Goal: Task Accomplishment & Management: Use online tool/utility

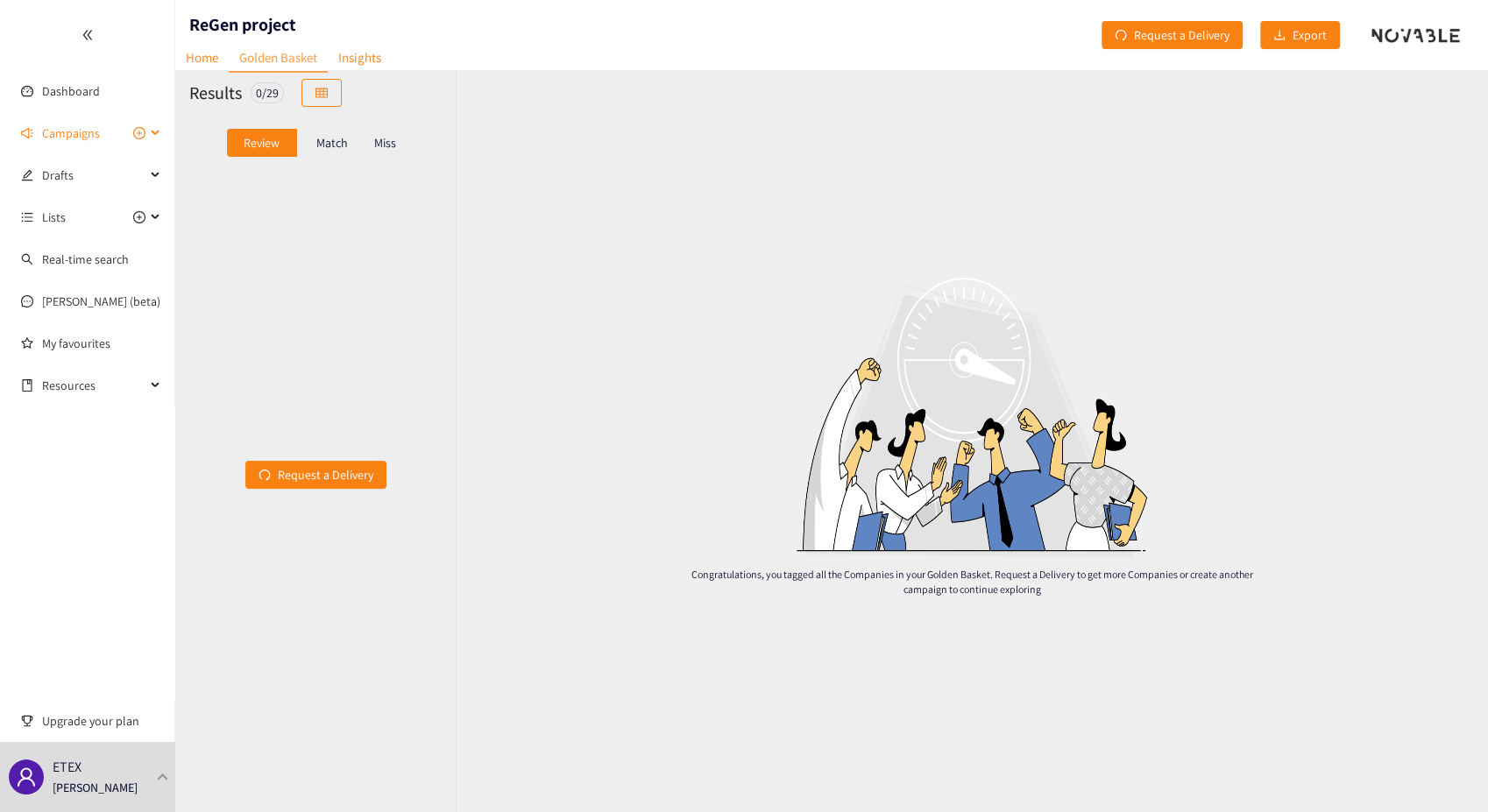
click at [155, 137] on div "Campaigns" at bounding box center [88, 133] width 176 height 35
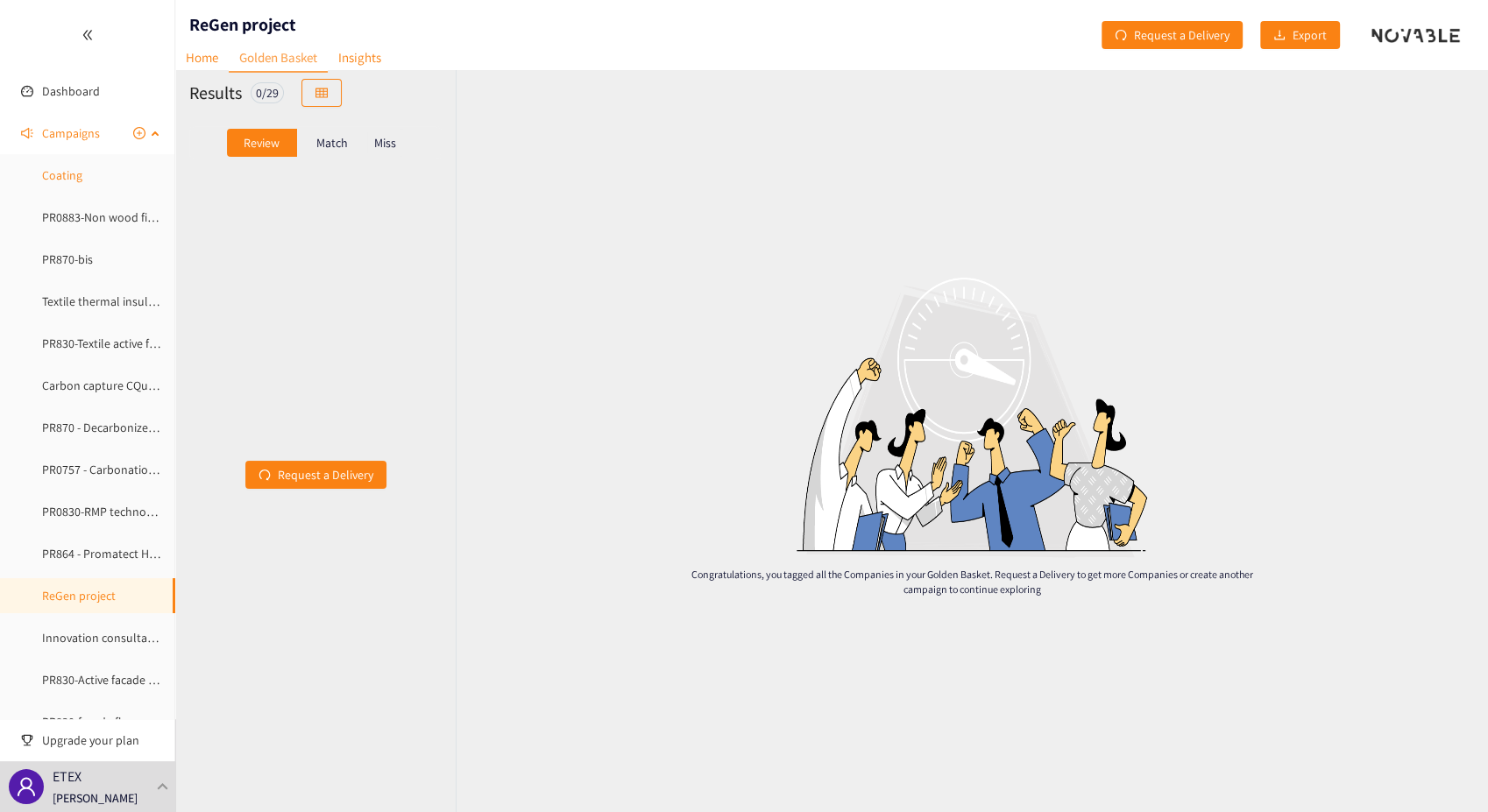
click at [62, 176] on link "Coating" at bounding box center [62, 176] width 40 height 16
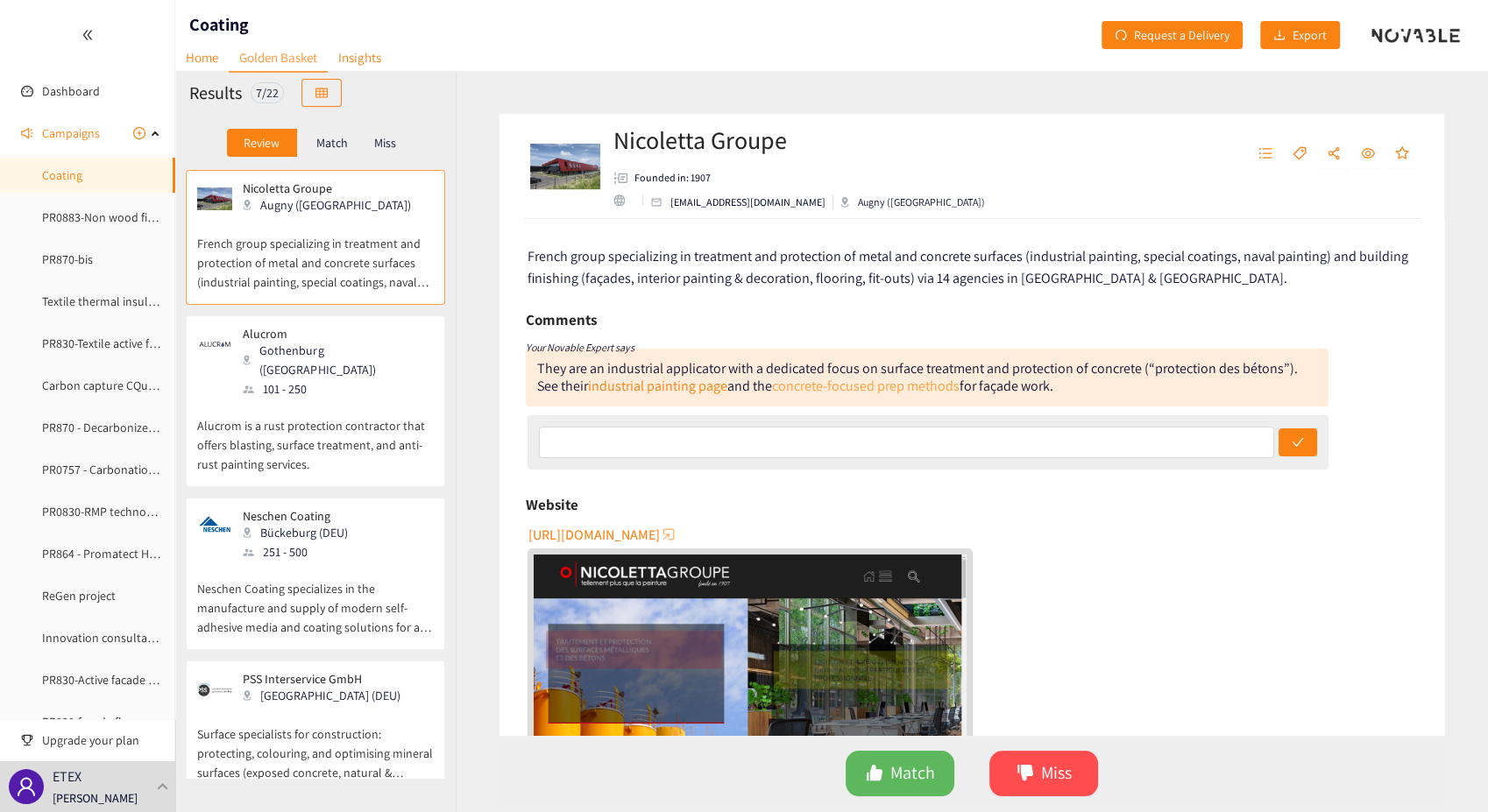
click at [924, 389] on link "concrete-focused prep methods" at bounding box center [866, 385] width 188 height 18
click at [1059, 776] on span "Miss" at bounding box center [1056, 772] width 31 height 27
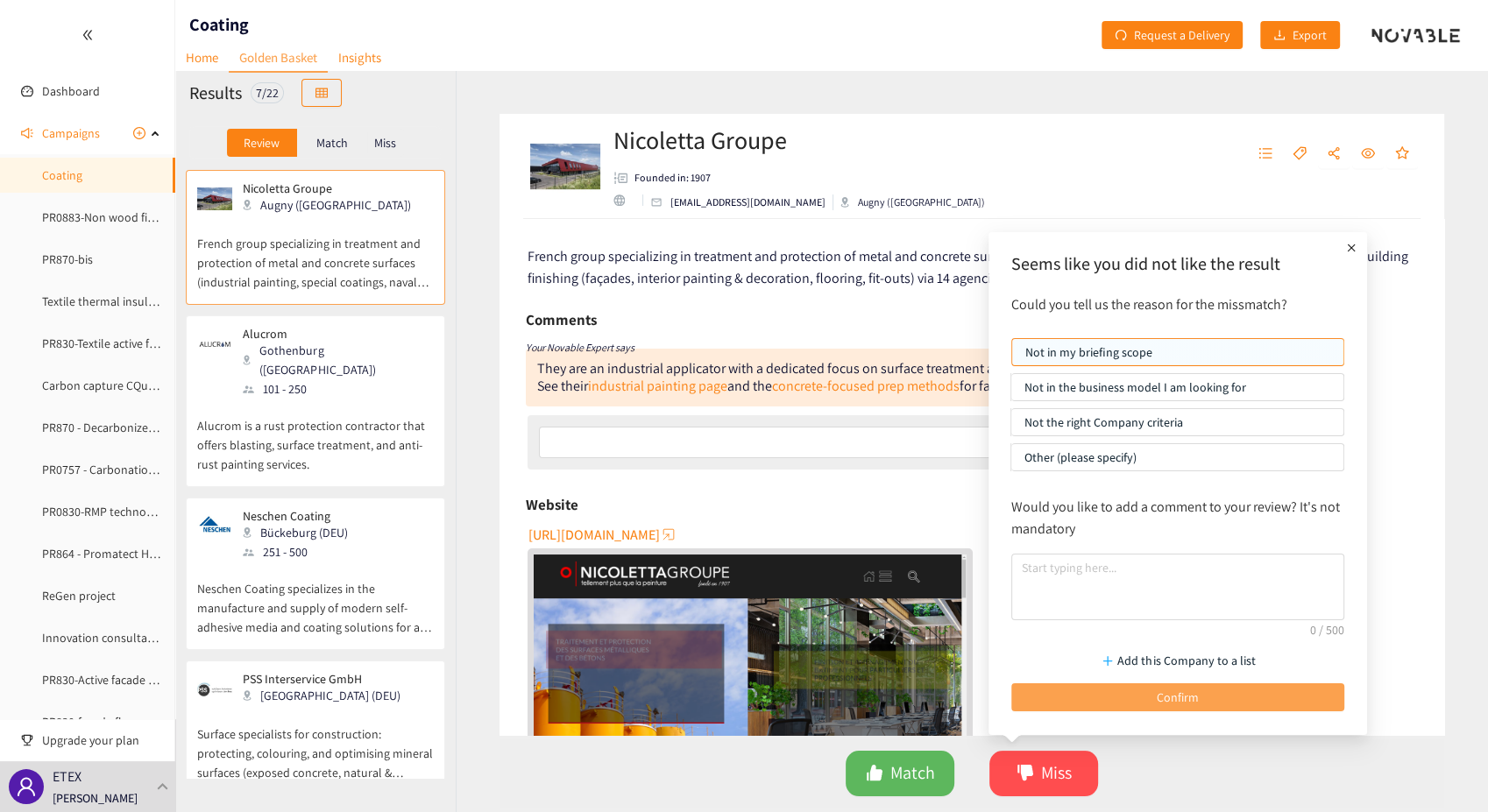
click at [1121, 695] on button "Confirm" at bounding box center [1177, 697] width 333 height 28
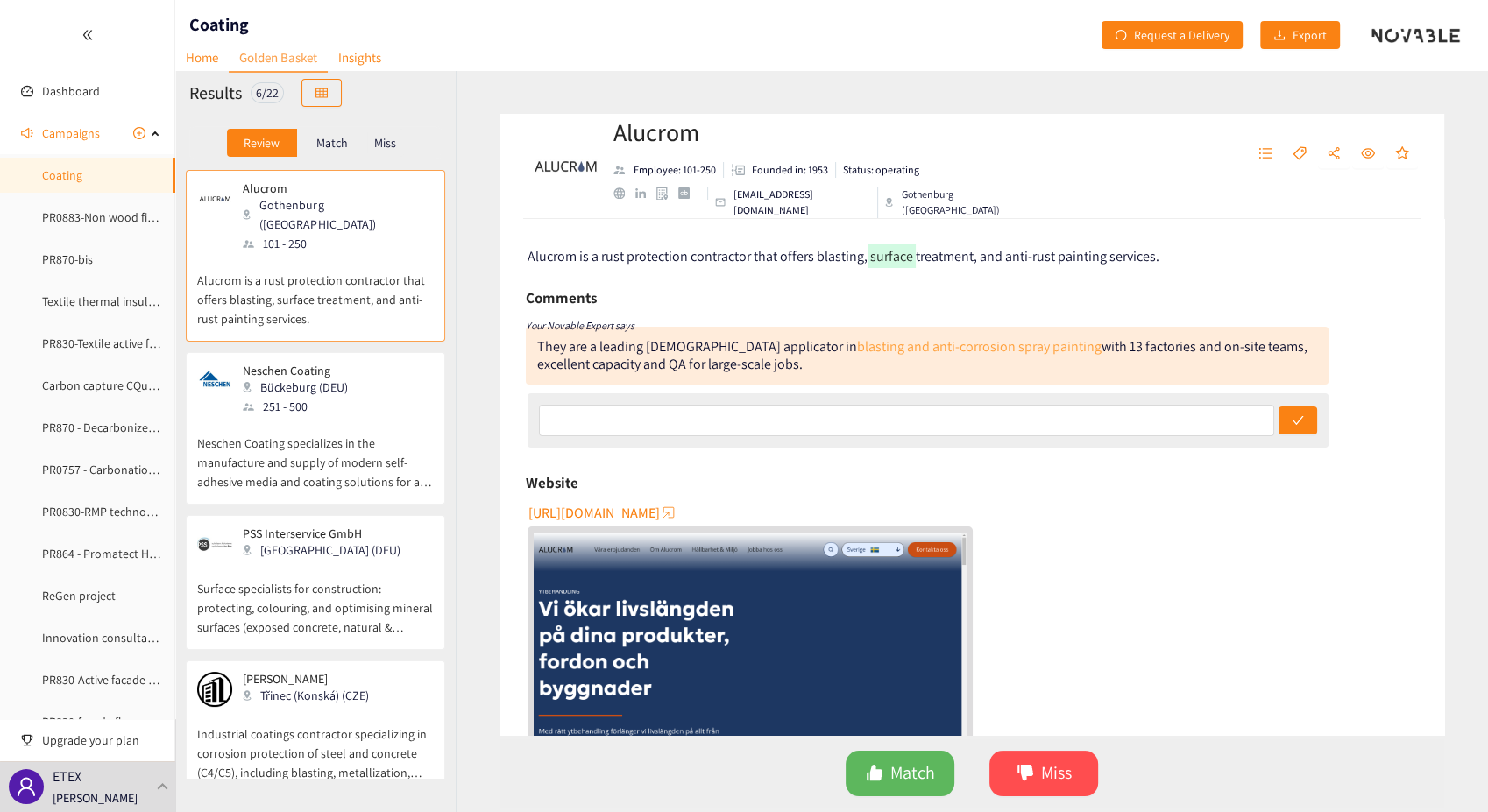
click at [967, 345] on link "blasting and anti-corrosion spray painting" at bounding box center [979, 346] width 244 height 18
click at [618, 511] on span "[URL][DOMAIN_NAME]" at bounding box center [594, 513] width 132 height 22
click at [1047, 780] on span "Miss" at bounding box center [1056, 772] width 31 height 27
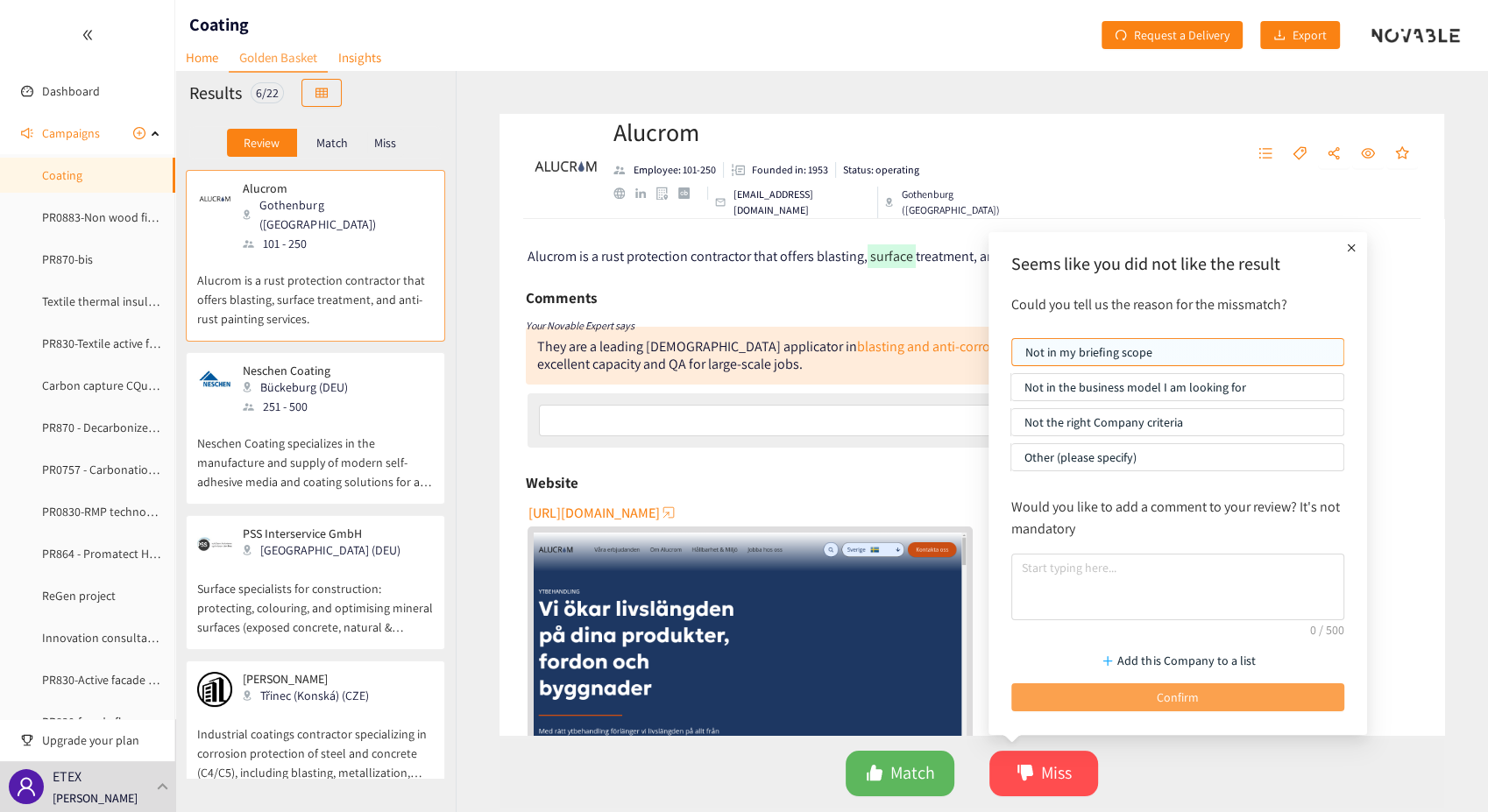
click at [1175, 697] on span "Confirm" at bounding box center [1177, 697] width 42 height 19
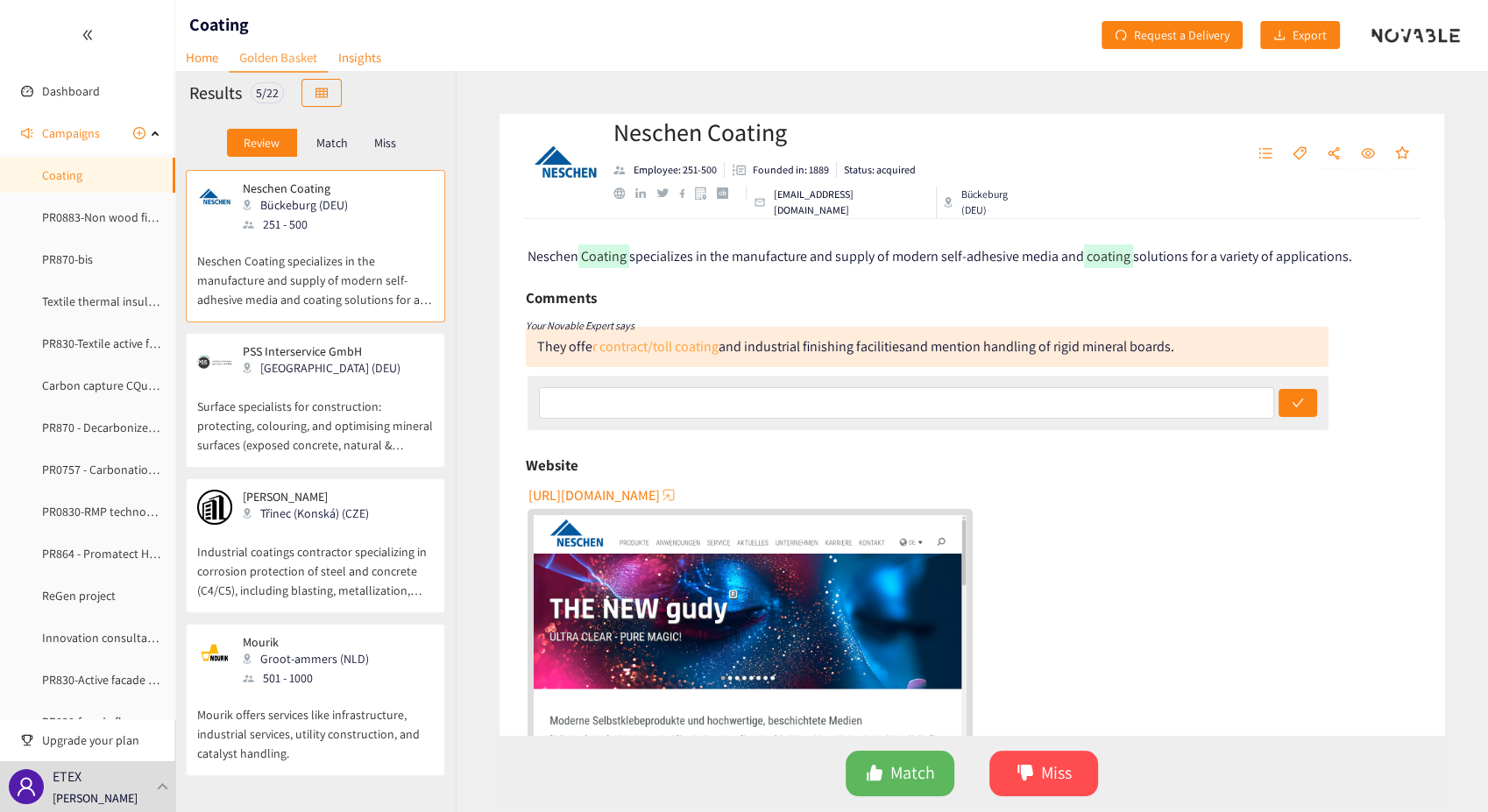
click at [664, 347] on link "r contract/toll coating" at bounding box center [656, 346] width 126 height 18
click at [897, 770] on span "Match" at bounding box center [912, 772] width 45 height 27
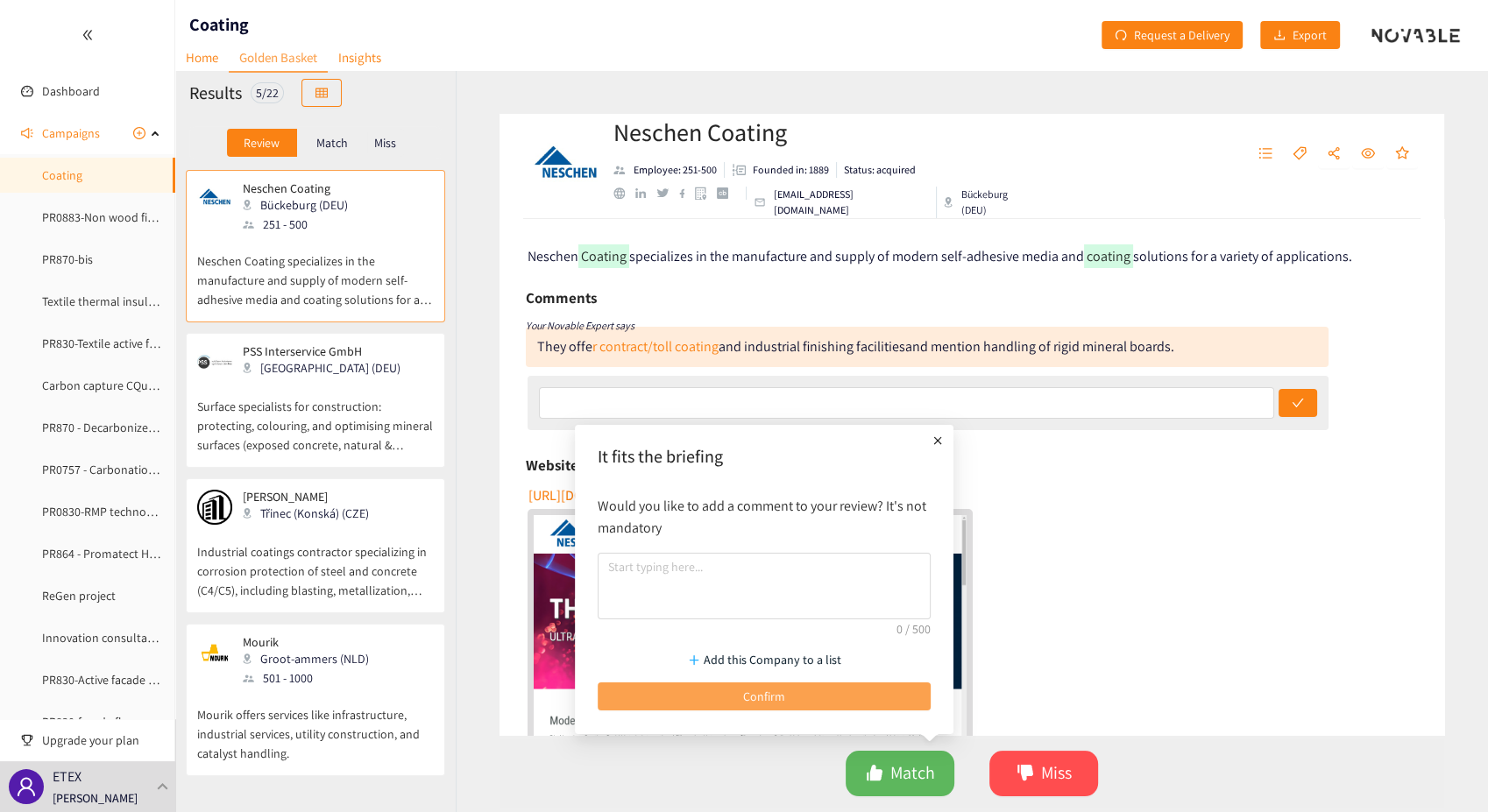
click at [815, 697] on button "Confirm" at bounding box center [764, 696] width 333 height 28
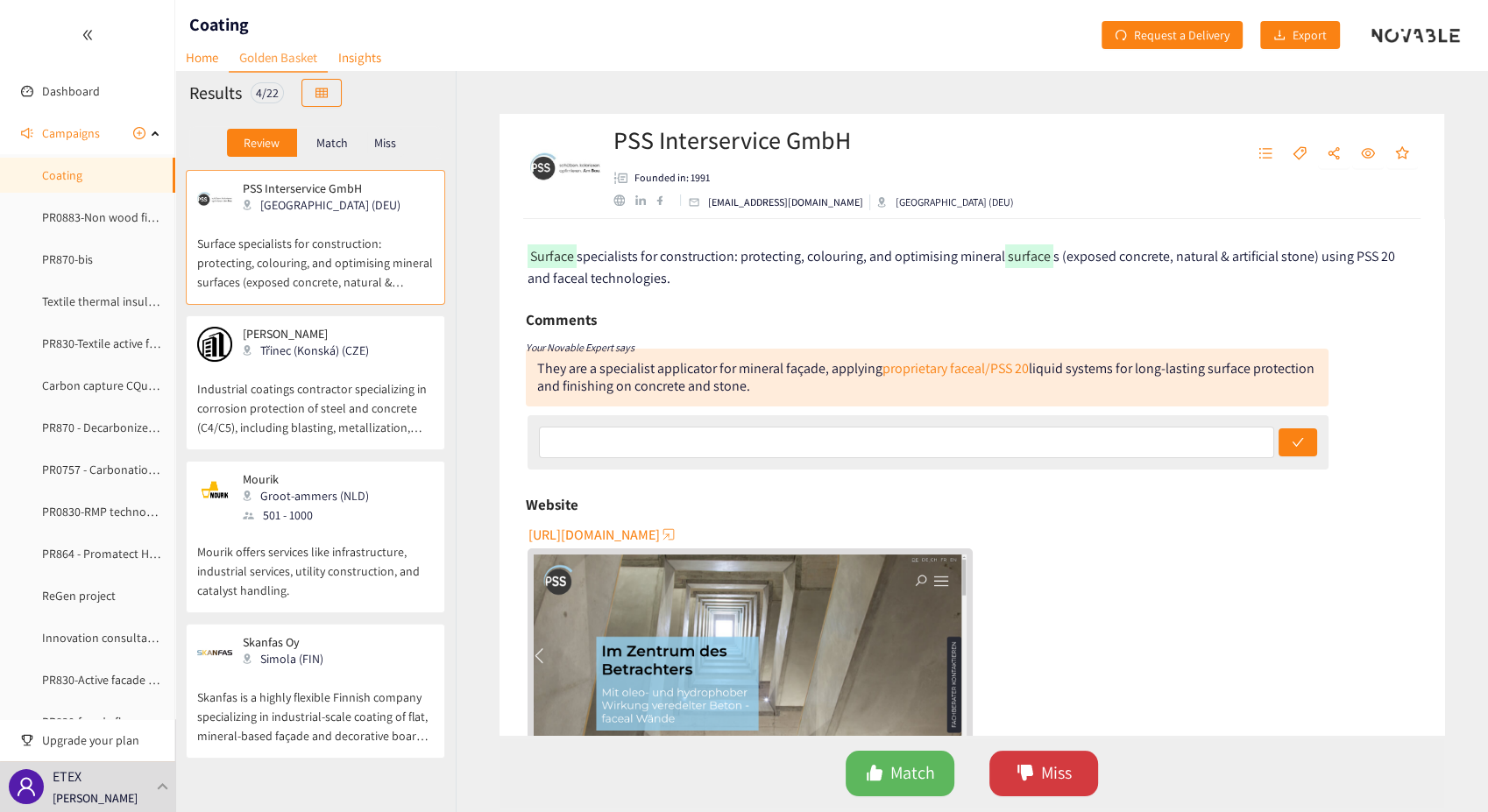
click at [1057, 774] on span "Miss" at bounding box center [1056, 772] width 31 height 27
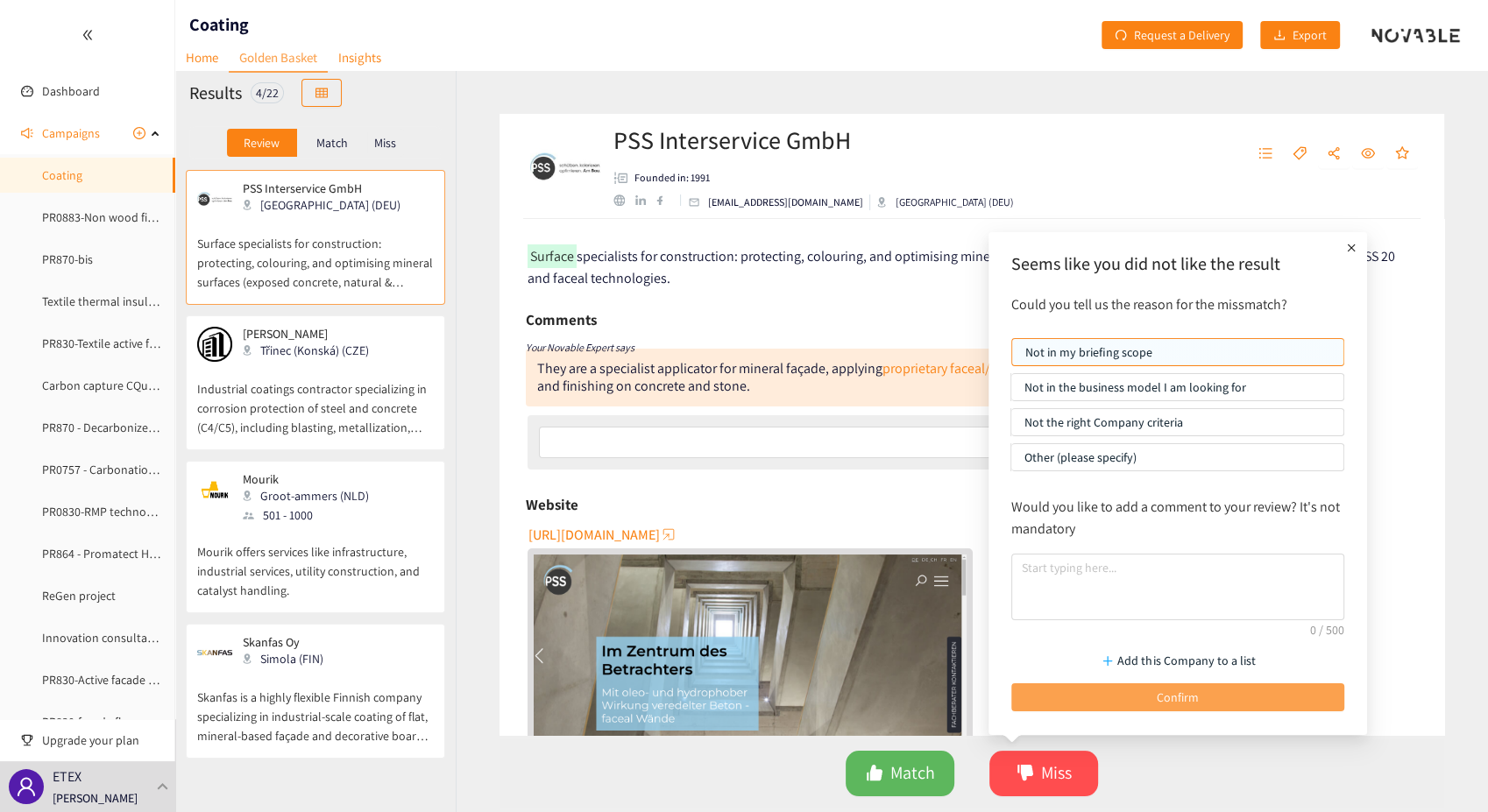
drag, startPoint x: 1107, startPoint y: 692, endPoint x: 1097, endPoint y: 651, distance: 42.2
click at [1107, 691] on button "Confirm" at bounding box center [1177, 697] width 333 height 28
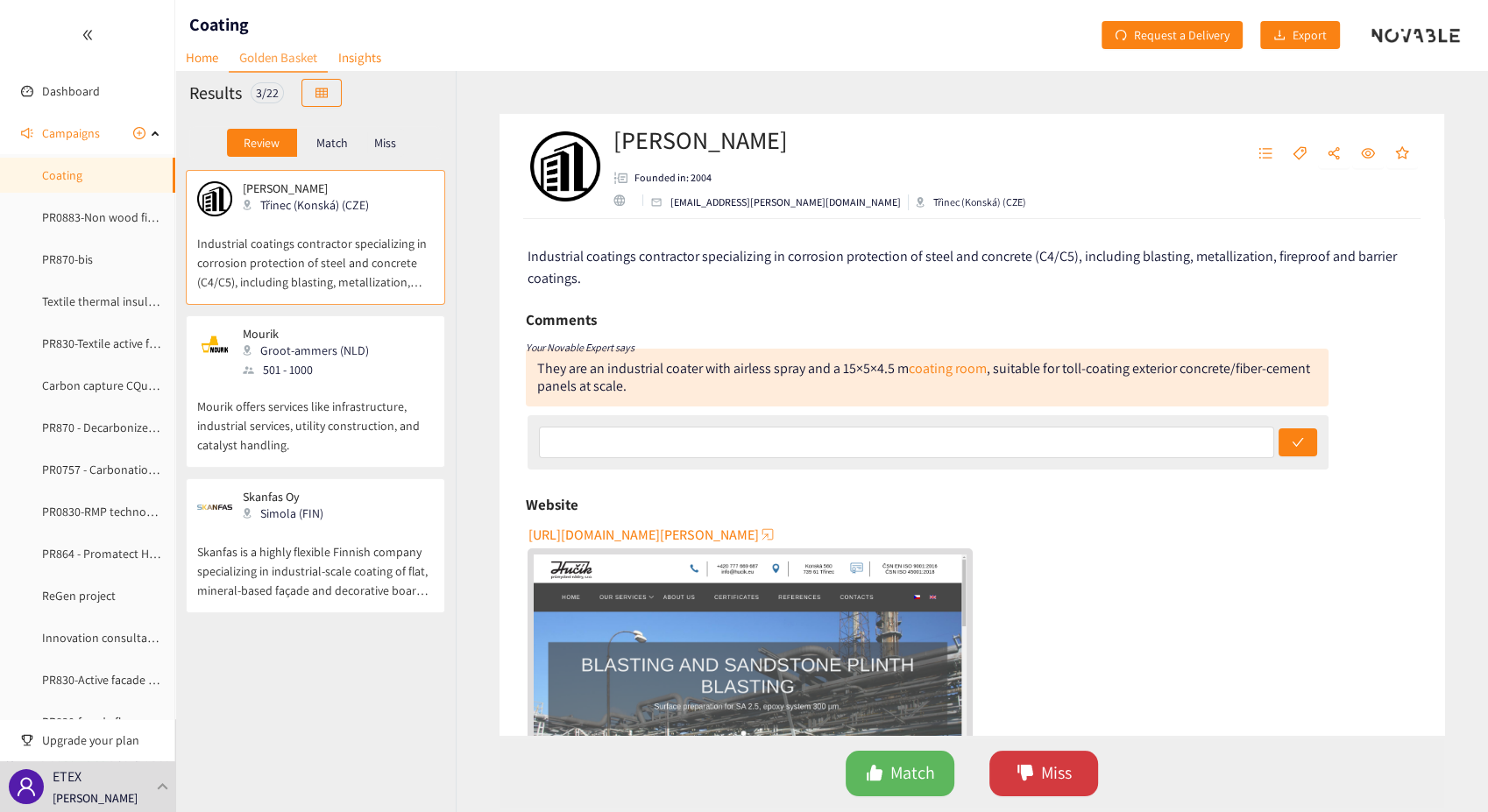
click at [1041, 774] on span "Miss" at bounding box center [1056, 772] width 31 height 27
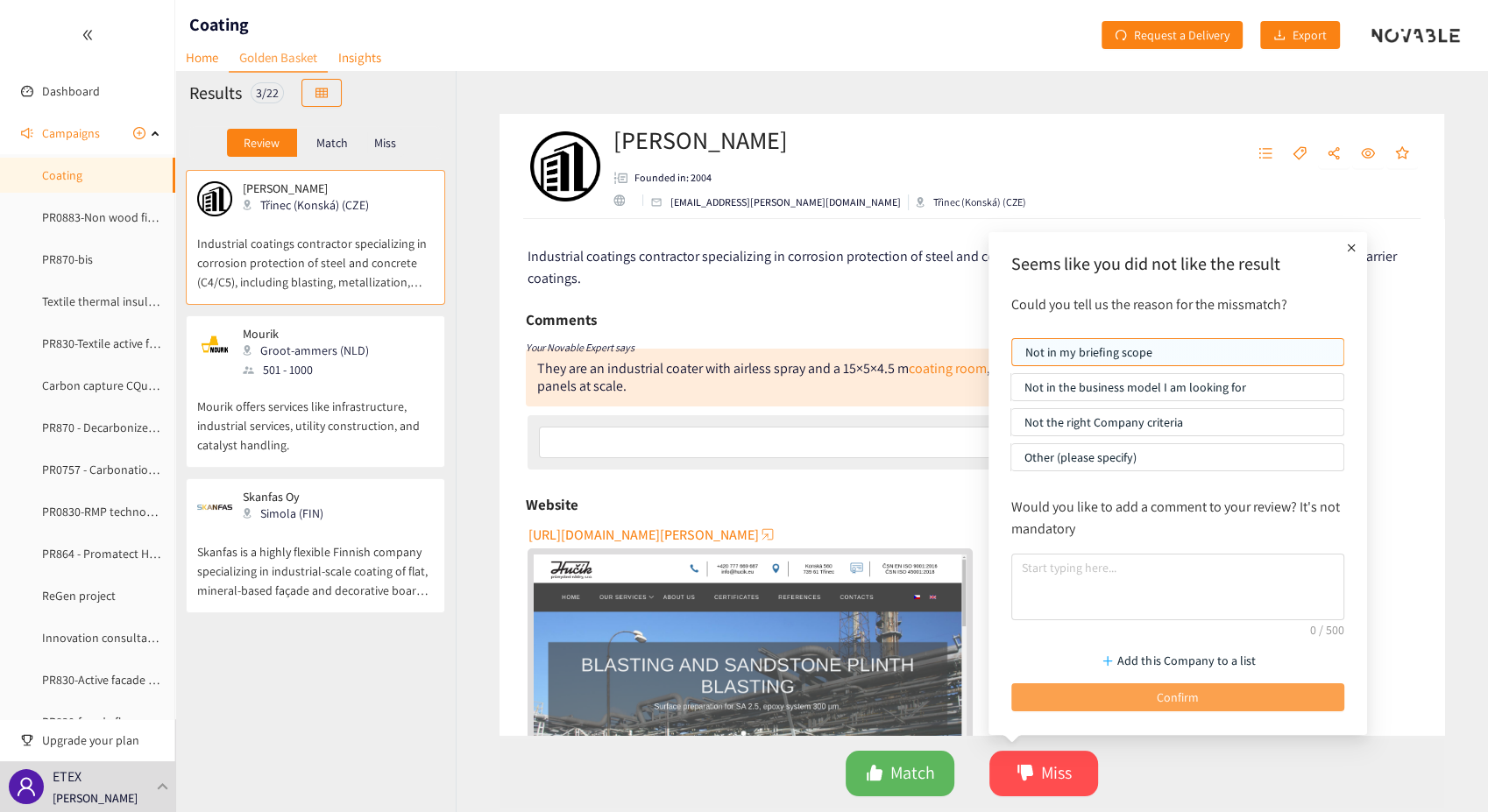
click at [1076, 697] on button "Confirm" at bounding box center [1177, 697] width 333 height 28
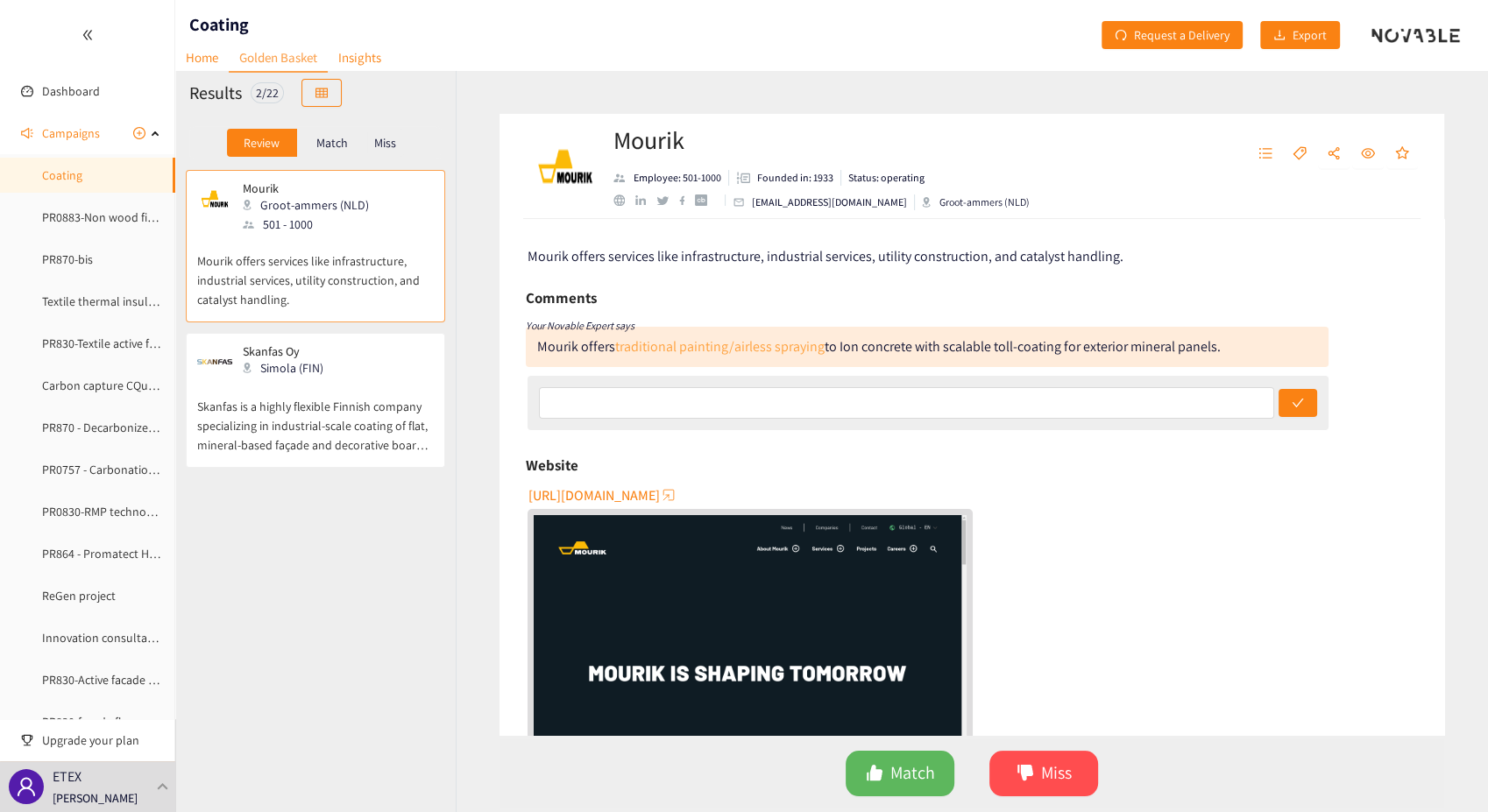
click at [701, 348] on link "traditional painting/airless spraying" at bounding box center [720, 346] width 210 height 18
click at [1045, 774] on span "Miss" at bounding box center [1056, 772] width 31 height 27
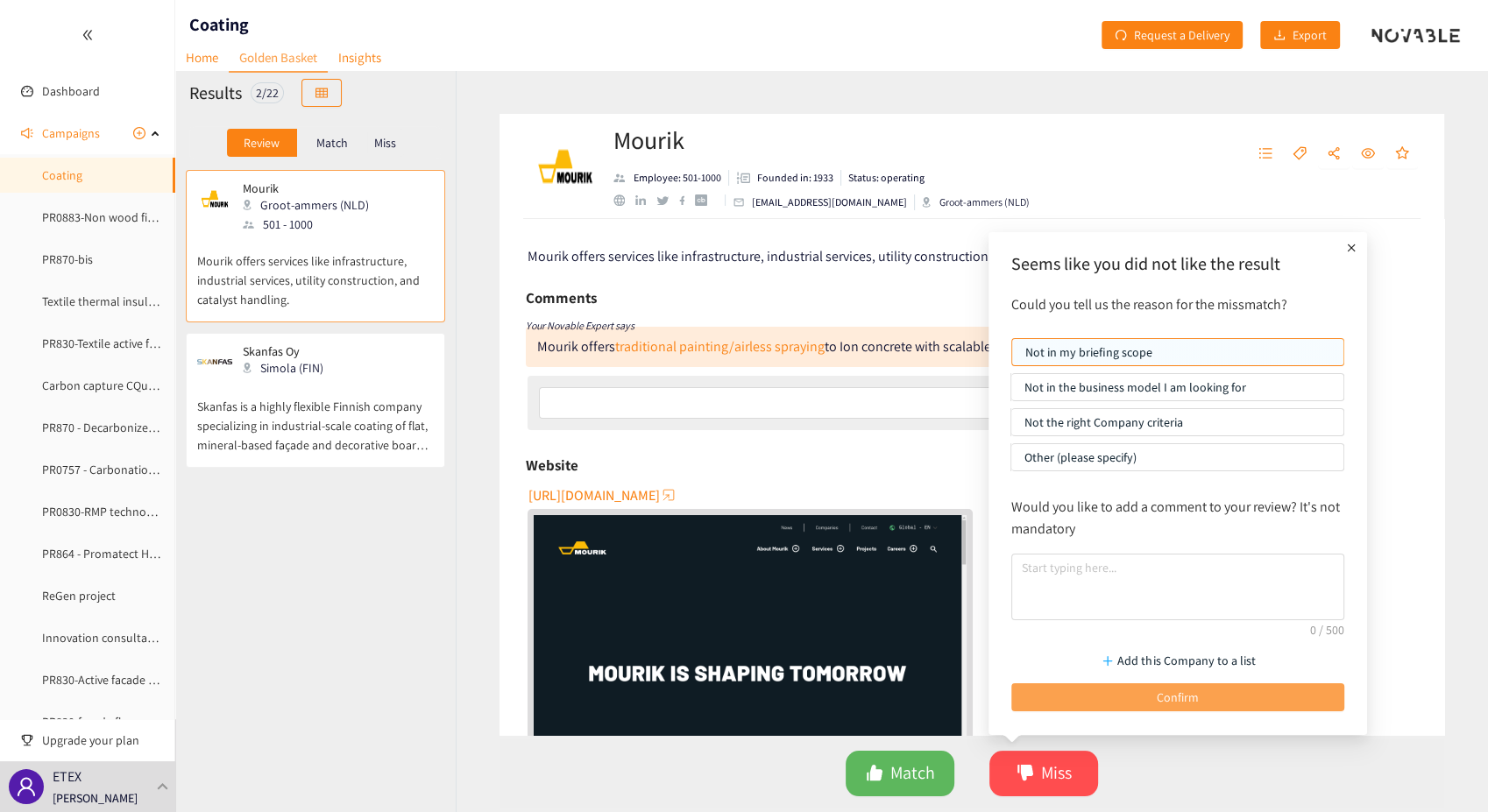
click at [1072, 694] on button "Confirm" at bounding box center [1177, 697] width 333 height 28
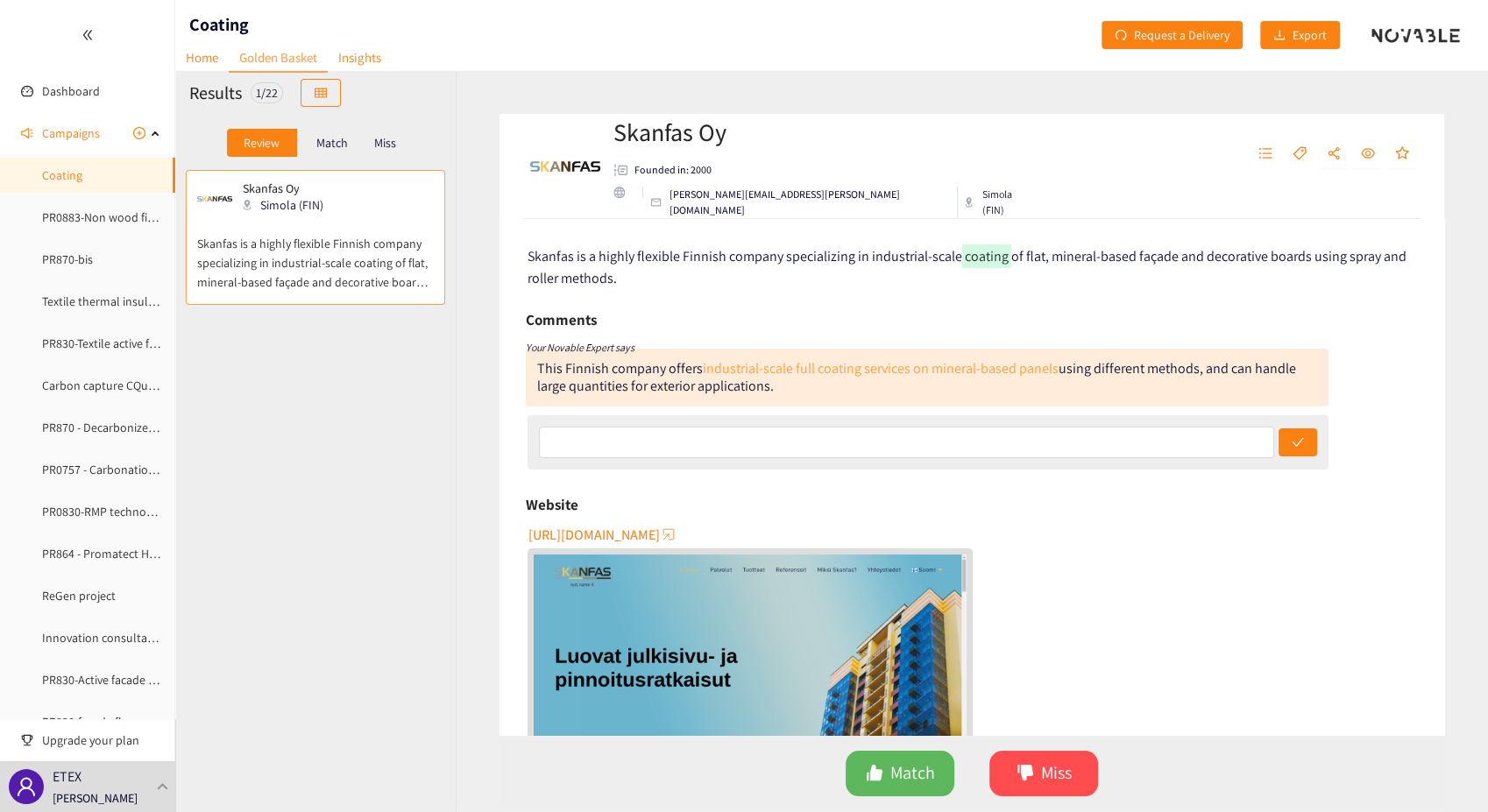
click at [922, 368] on link "industrial-scale full coating services on mineral-based panels" at bounding box center [880, 368] width 356 height 18
click at [910, 772] on span "Match" at bounding box center [912, 772] width 45 height 27
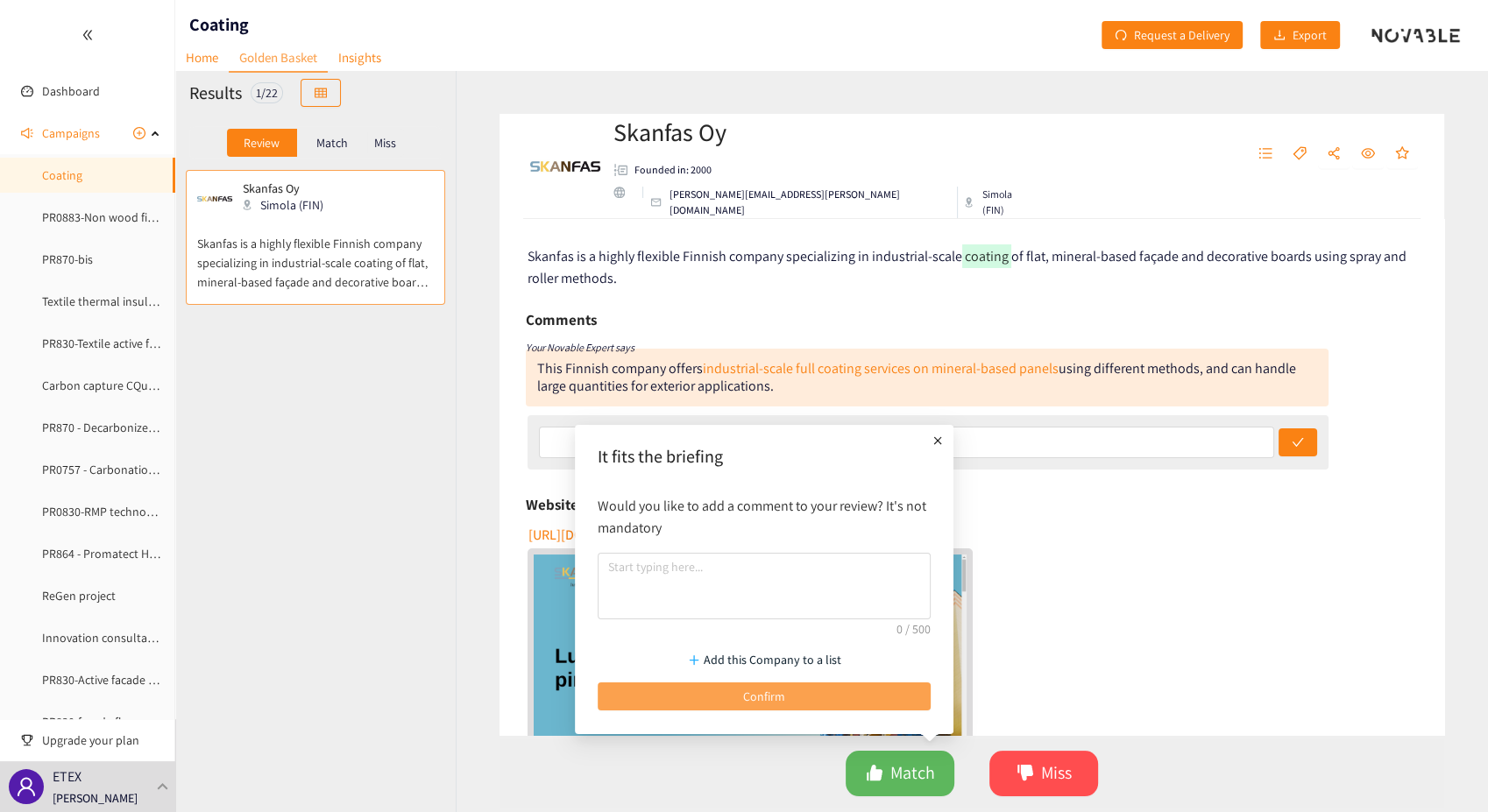
click at [764, 697] on span "Confirm" at bounding box center [764, 696] width 42 height 19
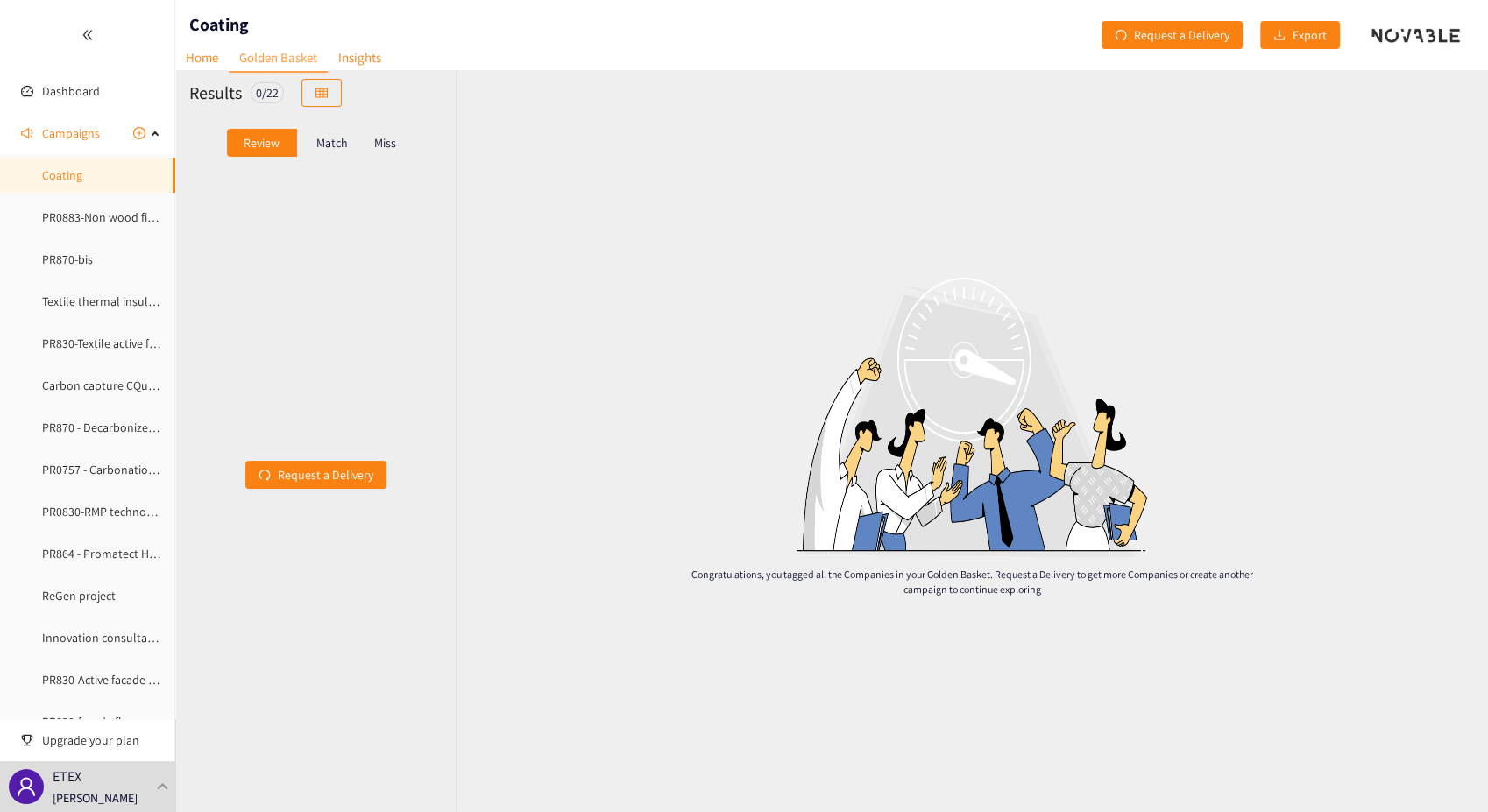
click at [340, 149] on p "Match" at bounding box center [332, 143] width 32 height 14
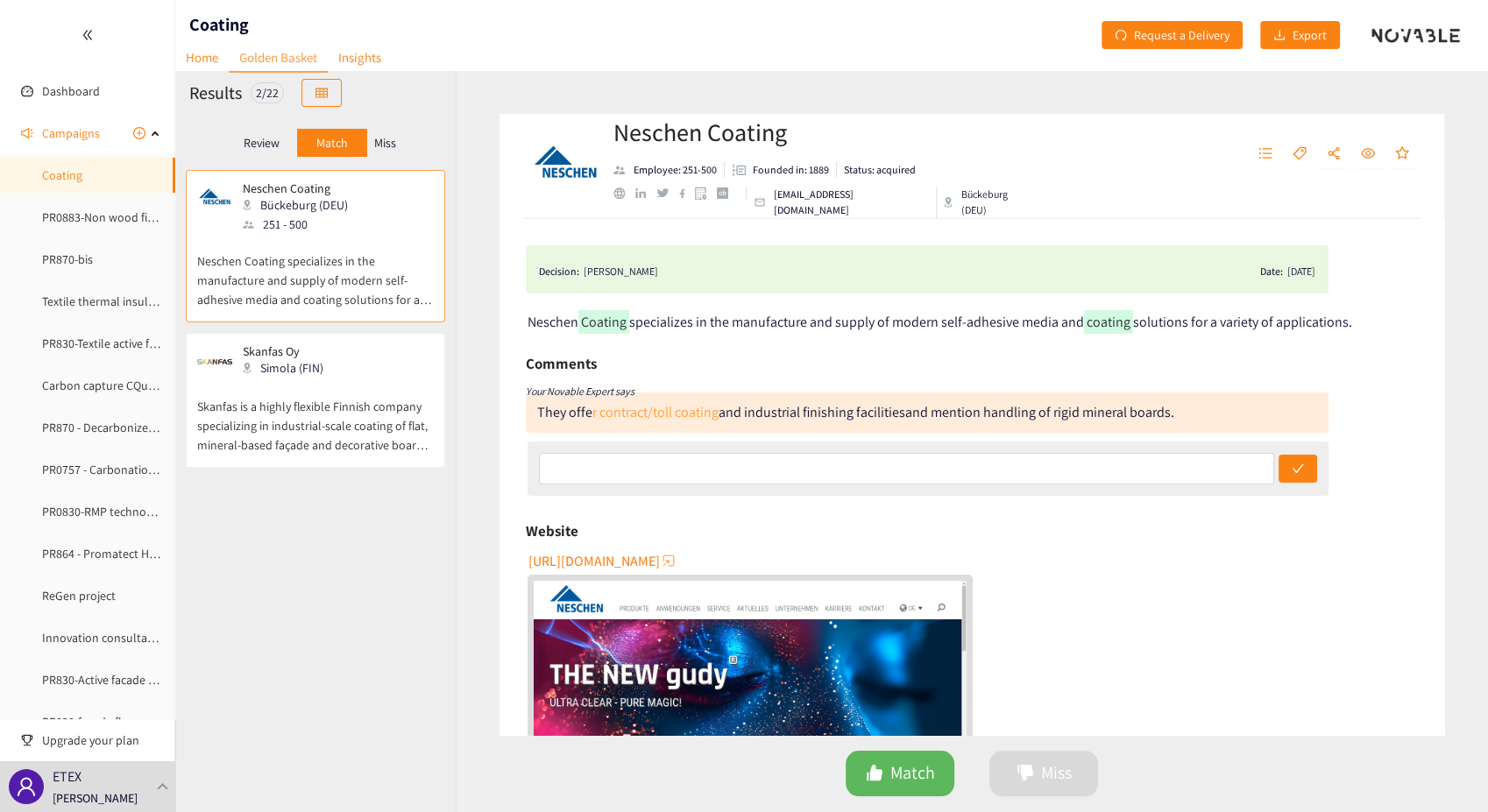
click at [627, 417] on link "r contract/toll coating" at bounding box center [656, 412] width 126 height 18
click at [316, 422] on p "Skanfas is a highly flexible Finnish company specializing in industrial-scale c…" at bounding box center [315, 417] width 236 height 75
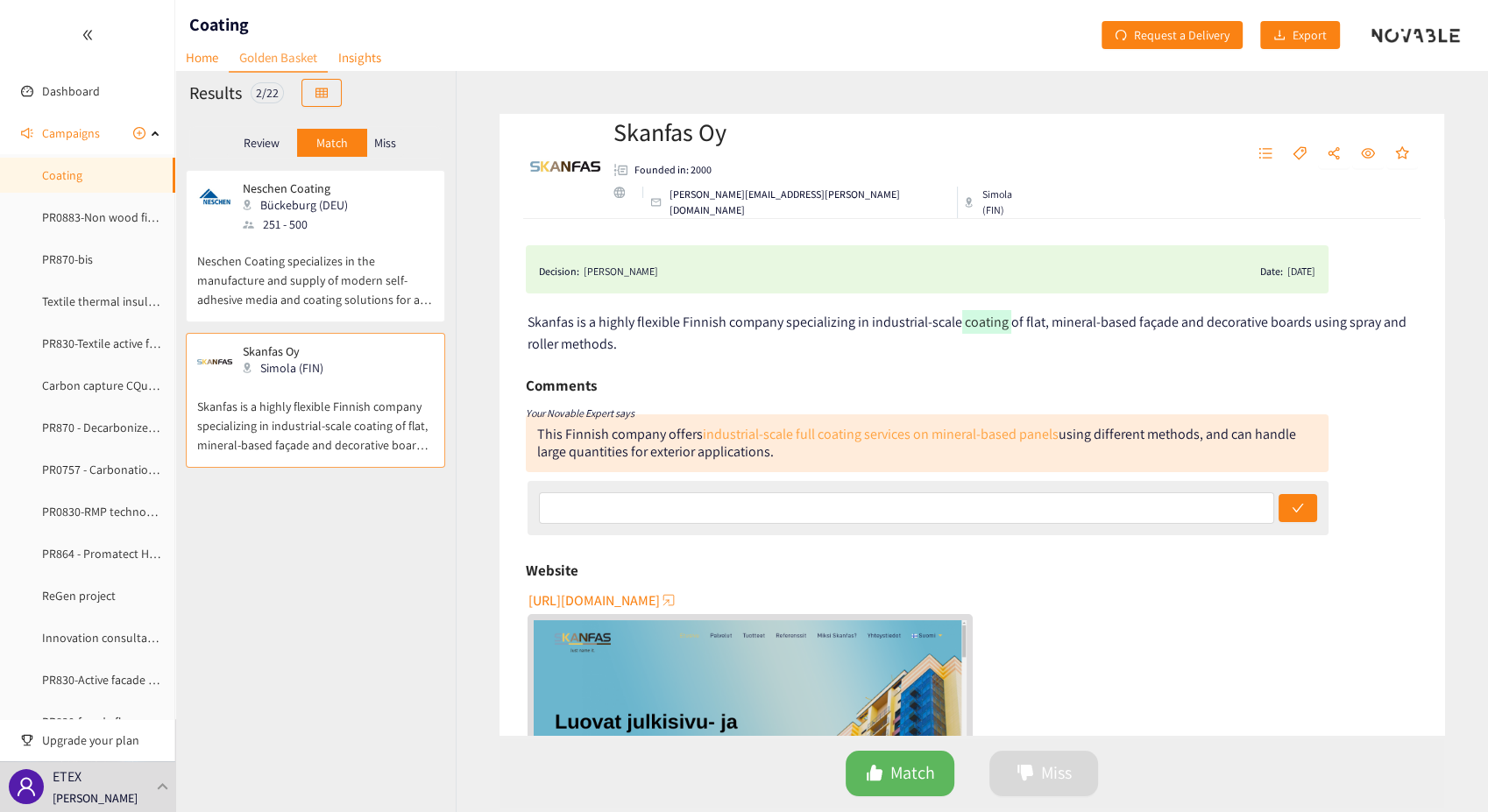
click at [763, 434] on link "industrial-scale full coating services on mineral-based panels" at bounding box center [880, 434] width 356 height 18
